Goal: Task Accomplishment & Management: Manage account settings

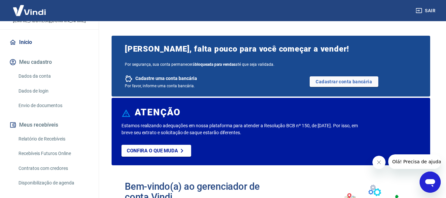
scroll to position [86, 0]
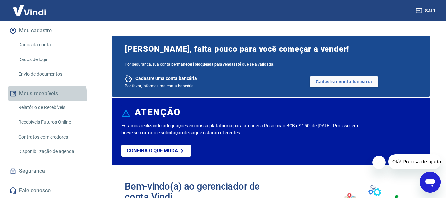
click at [39, 95] on button "Meus recebíveis" at bounding box center [49, 93] width 83 height 15
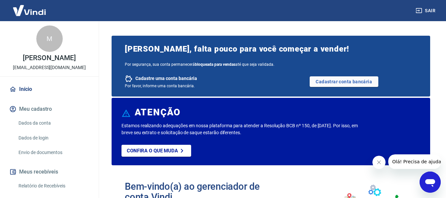
scroll to position [1, 0]
click at [64, 71] on p "marileneacosta@gmail.com" at bounding box center [49, 67] width 73 height 7
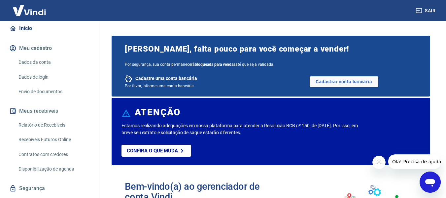
scroll to position [86, 0]
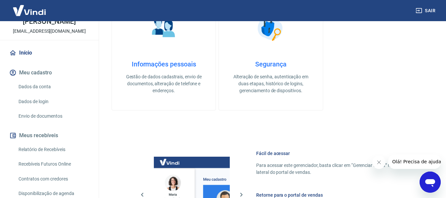
scroll to position [86, 0]
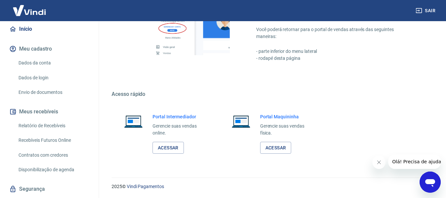
scroll to position [86, 0]
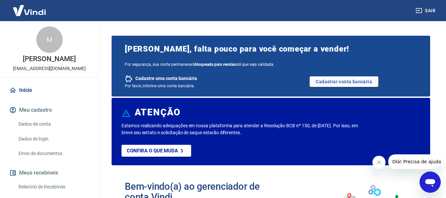
click at [59, 58] on p "[PERSON_NAME]" at bounding box center [49, 58] width 53 height 7
click at [74, 77] on div "M Marilene Araújo Costa da silva marileneacosta@gmail.com" at bounding box center [49, 49] width 99 height 56
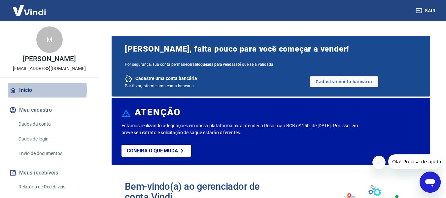
click at [29, 96] on link "Início" at bounding box center [49, 90] width 83 height 15
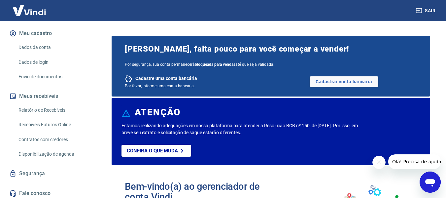
scroll to position [86, 0]
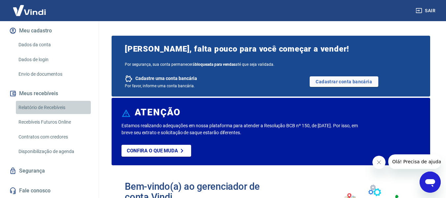
click at [54, 106] on link "Relatório de Recebíveis" at bounding box center [53, 108] width 75 height 14
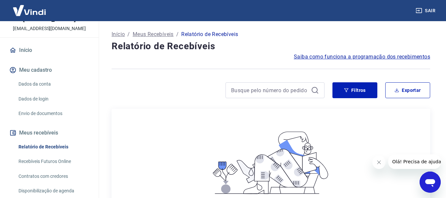
scroll to position [86, 0]
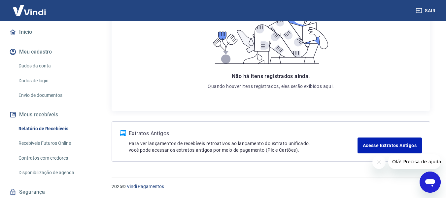
scroll to position [86, 0]
